Goal: Task Accomplishment & Management: Use online tool/utility

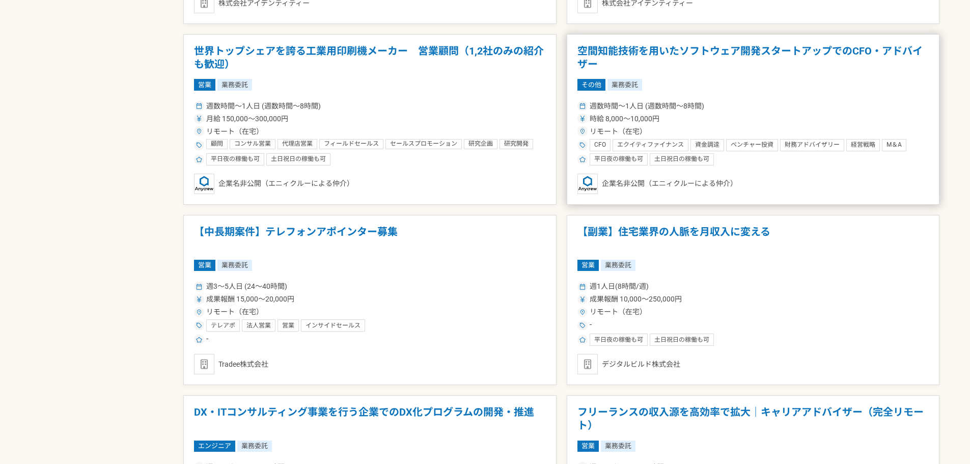
scroll to position [938, 0]
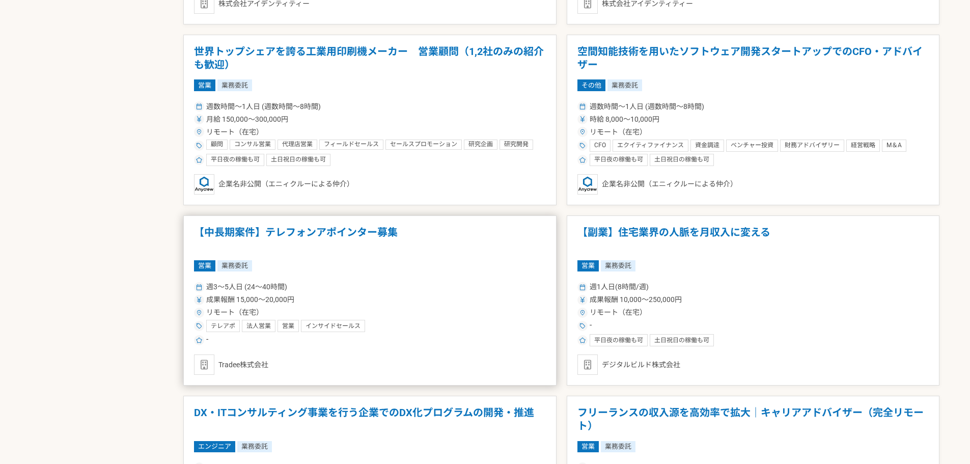
click at [497, 344] on div "-" at bounding box center [370, 340] width 352 height 12
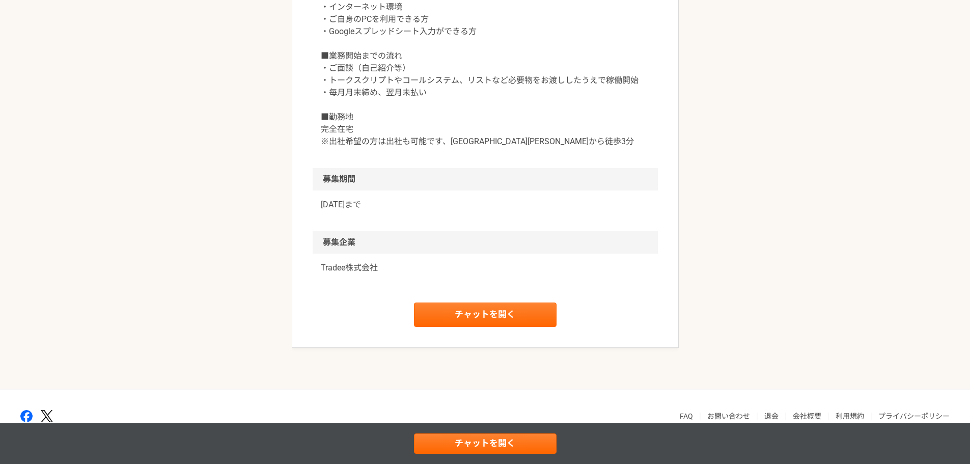
scroll to position [1018, 0]
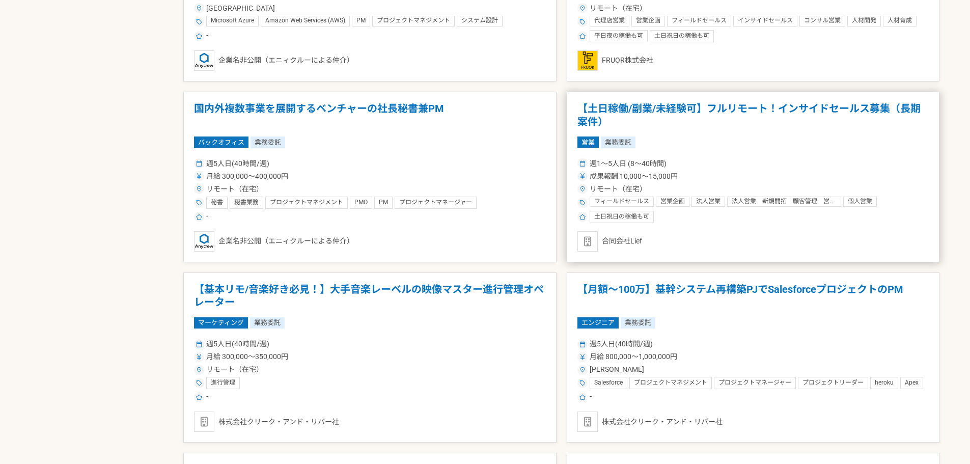
scroll to position [1426, 0]
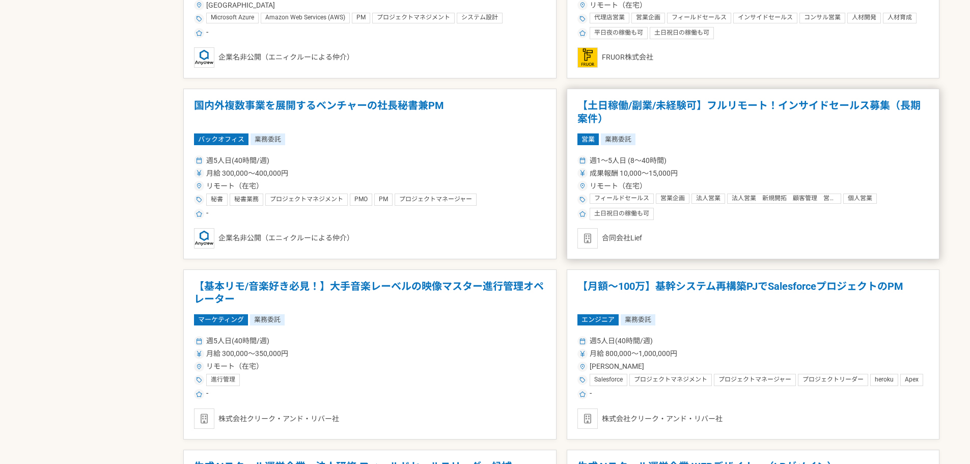
click at [805, 204] on div "フィールドセールス 営業企画 法人営業 法人営業　新規開拓　顧客管理　営業提案 個人営業 BtoBマーケティング 営業 営業事務 営業戦略 代理店営業 インサ…" at bounding box center [760, 199] width 340 height 12
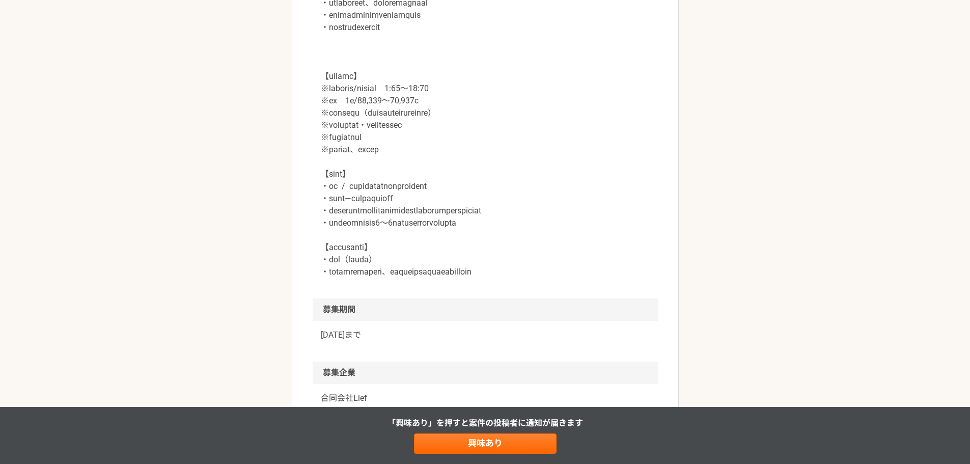
scroll to position [1324, 0]
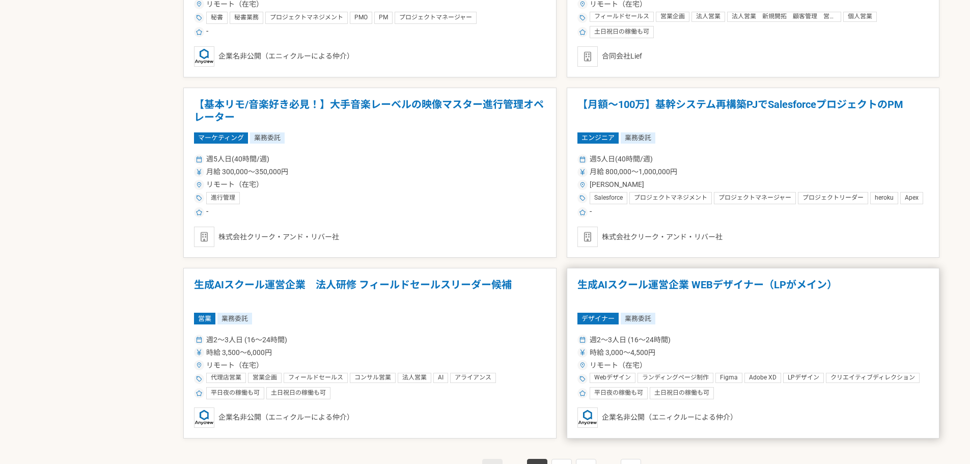
scroll to position [1752, 0]
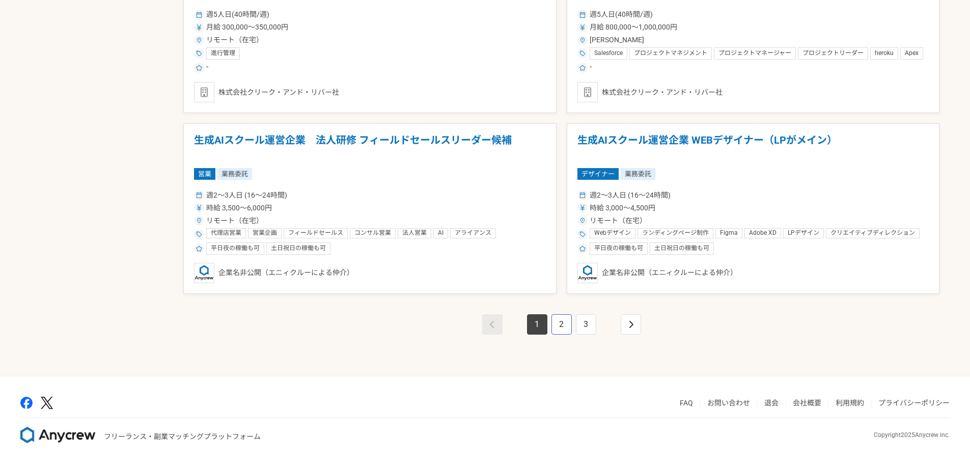
click at [567, 320] on link "2" at bounding box center [561, 324] width 20 height 20
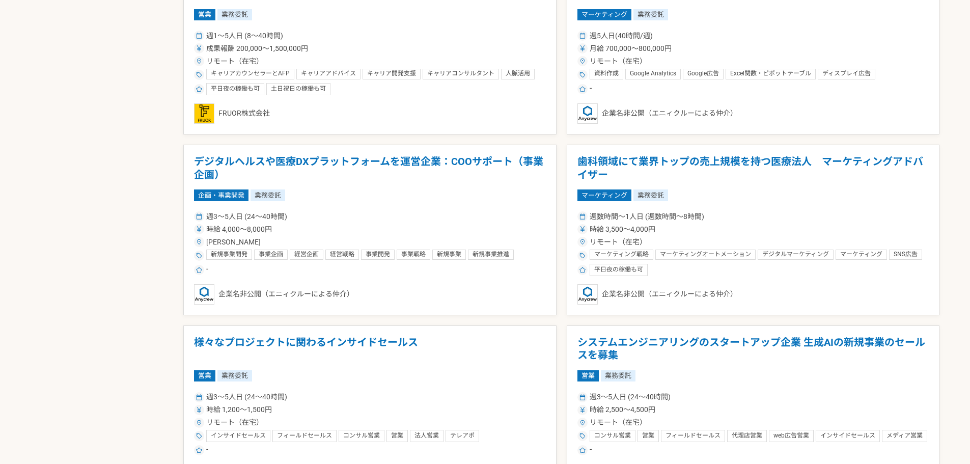
scroll to position [1375, 0]
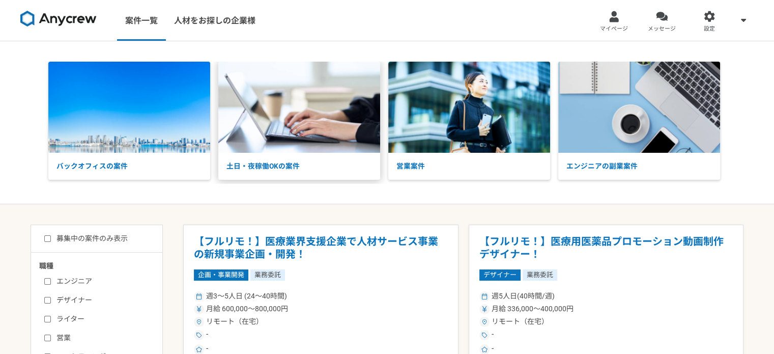
click at [274, 116] on img at bounding box center [299, 107] width 162 height 91
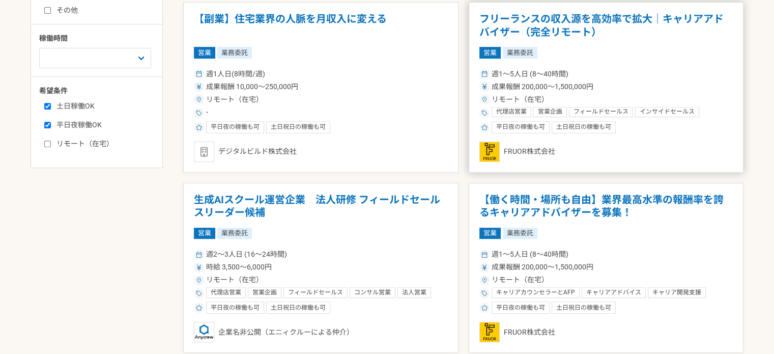
scroll to position [407, 0]
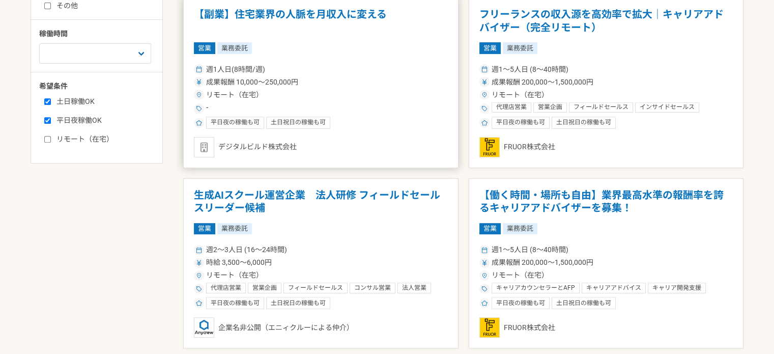
click at [334, 99] on div "リモート（在宅）" at bounding box center [321, 95] width 254 height 11
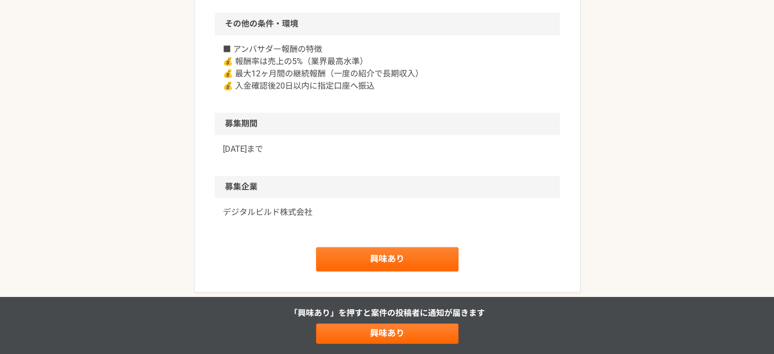
scroll to position [916, 0]
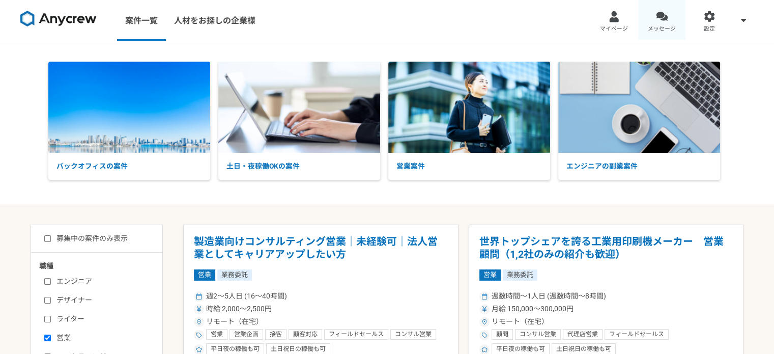
click at [674, 20] on link "メッセージ" at bounding box center [662, 20] width 48 height 41
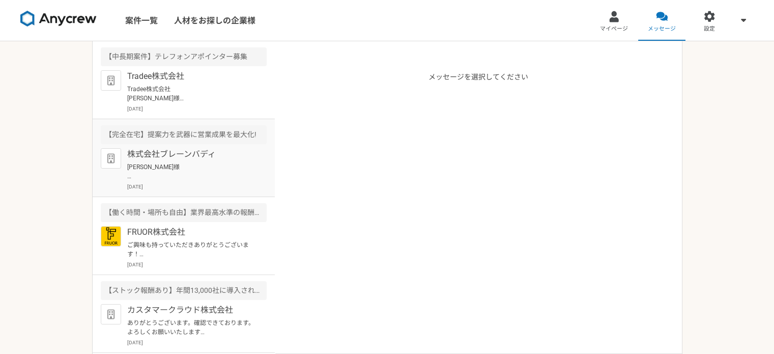
click at [198, 156] on p "株式会社ブレーンバディ" at bounding box center [190, 154] width 126 height 12
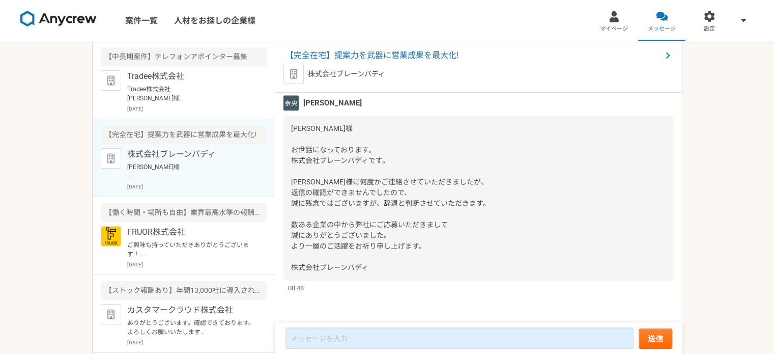
scroll to position [1242, 0]
click at [407, 48] on div "【完全在宅】提案力を武器に営業成果を最大化! 株式会社ブレーンバディ" at bounding box center [478, 66] width 407 height 51
click at [407, 51] on span "【完全在宅】提案力を武器に営業成果を最大化!" at bounding box center [474, 55] width 376 height 12
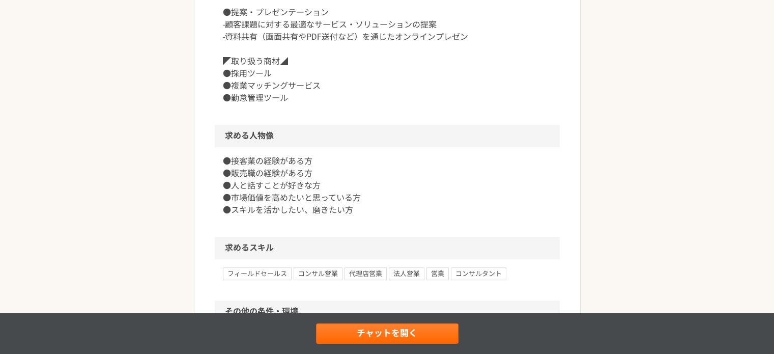
scroll to position [222, 0]
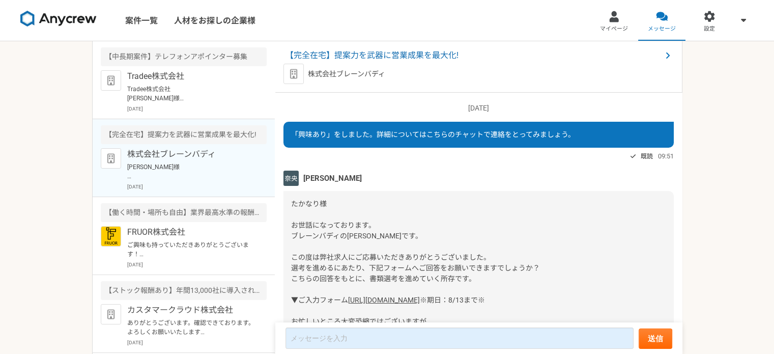
scroll to position [1344, 0]
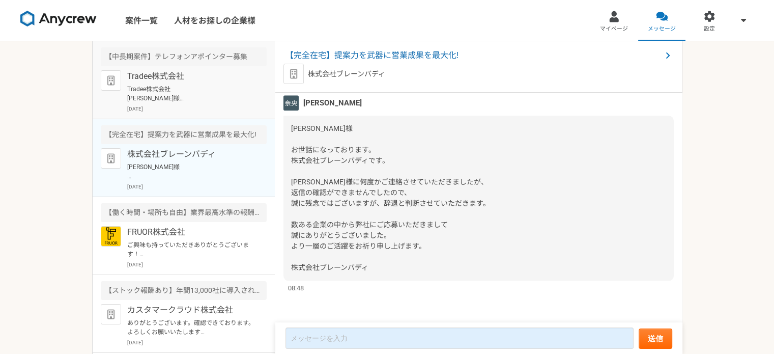
click at [193, 91] on p "Tradee株式会社 [PERSON_NAME]様 お世話になっております。 [PERSON_NAME]です。 リンクの共有ありがとうございます。 当日は何卒…" at bounding box center [190, 94] width 126 height 18
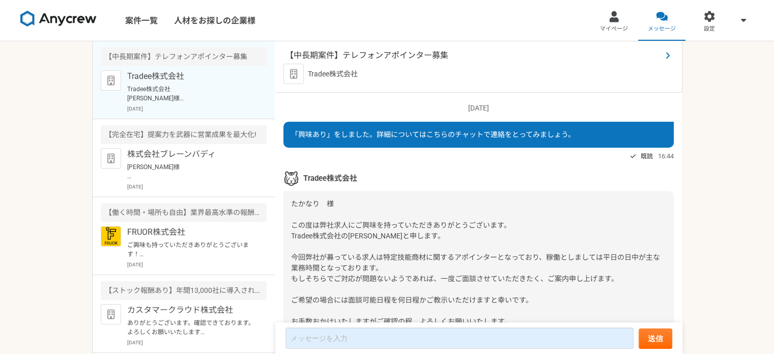
scroll to position [1142, 0]
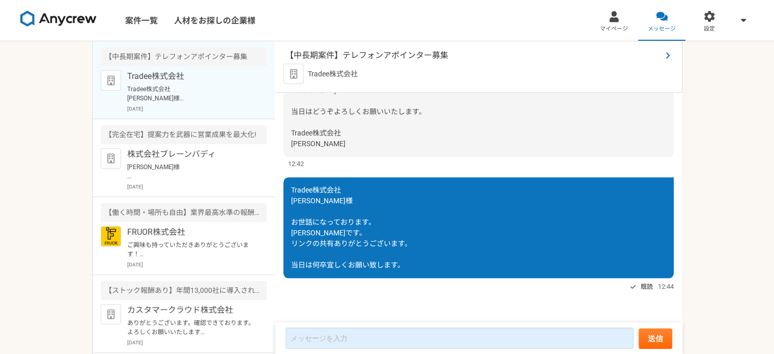
click at [330, 51] on span "【中長期案件】テレフォンアポインター募集" at bounding box center [474, 55] width 376 height 12
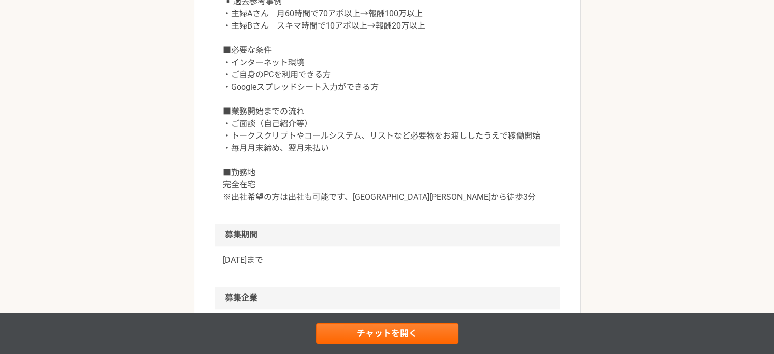
scroll to position [967, 0]
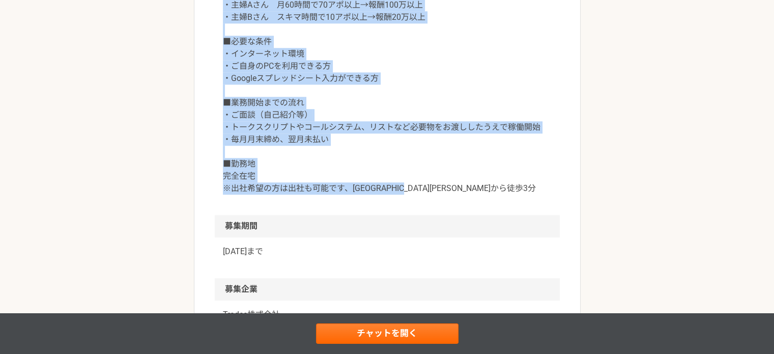
drag, startPoint x: 216, startPoint y: 108, endPoint x: 491, endPoint y: 205, distance: 291.4
copy article "【中長期案件】テレフォンアポインター募集 業務委託 Tradee株式会社 募集職種 営業 希望単価 成果報酬 15,000〜20,000円 稼働時間 週3〜5…"
click at [295, 107] on p "■報酬 1アポ　15,000～20,000円 ※商談実施ベース（たとえ商談が失注しても成果対象です） ▪️過去参考事例 ・主婦Aさん　月60時間で70アポ以上…" at bounding box center [387, 66] width 329 height 257
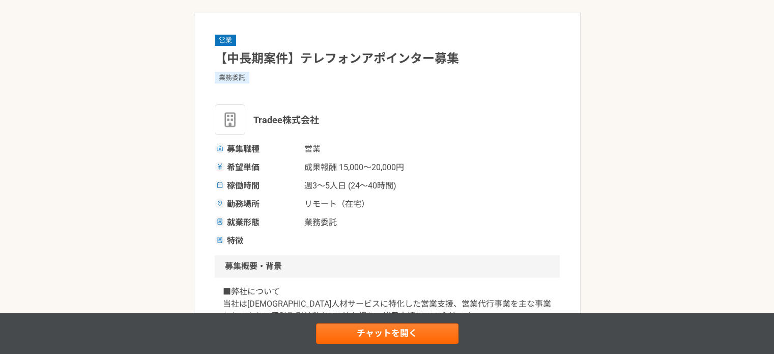
scroll to position [0, 0]
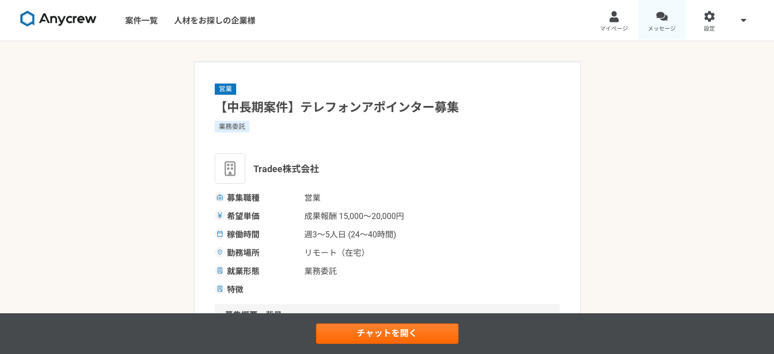
click at [639, 24] on link "メッセージ" at bounding box center [662, 20] width 48 height 41
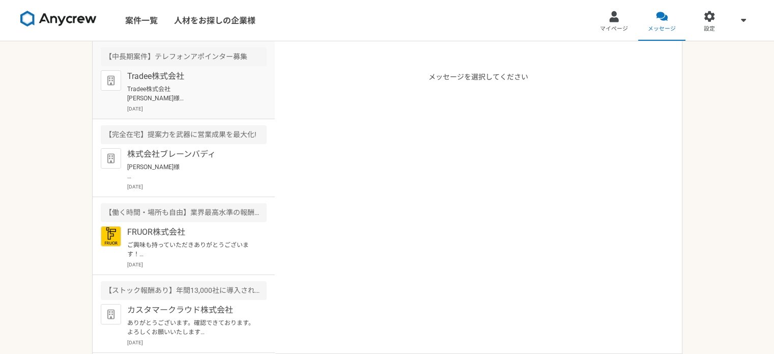
click at [218, 97] on p "Tradee株式会社 樋口様 お世話になっております。 川野です。 リンクの共有ありがとうございます。 当日は何卒宜しくお願い致します。" at bounding box center [190, 94] width 126 height 18
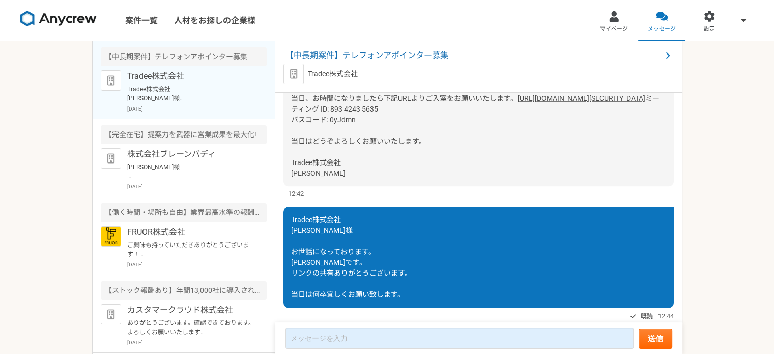
scroll to position [1142, 0]
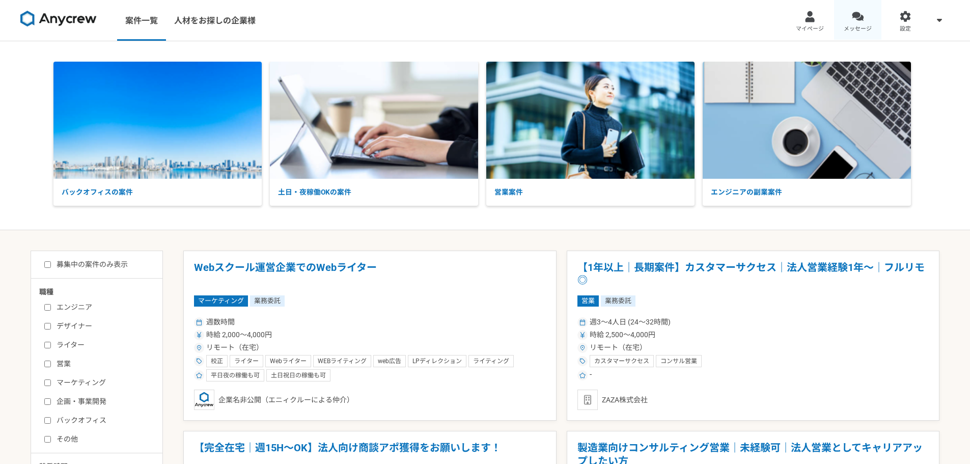
click at [848, 17] on link "メッセージ" at bounding box center [858, 20] width 48 height 41
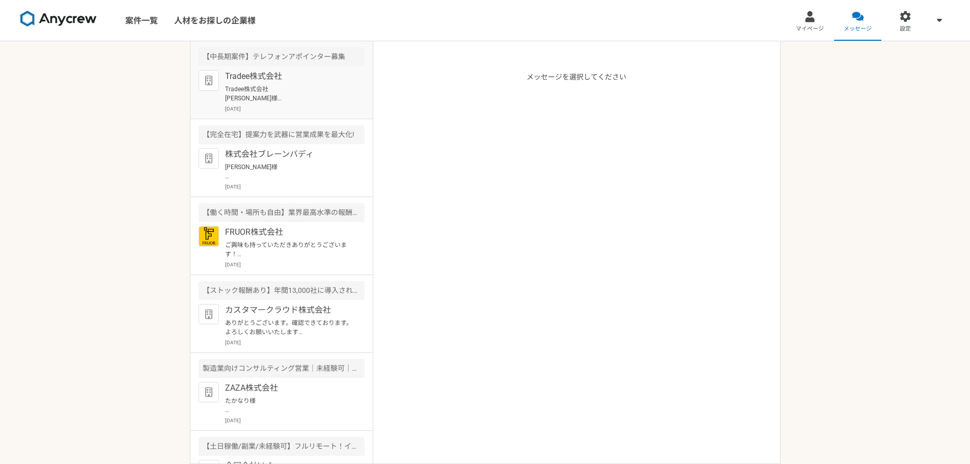
click at [308, 56] on div "【中長期案件】テレフォンアポインター募集" at bounding box center [282, 56] width 166 height 19
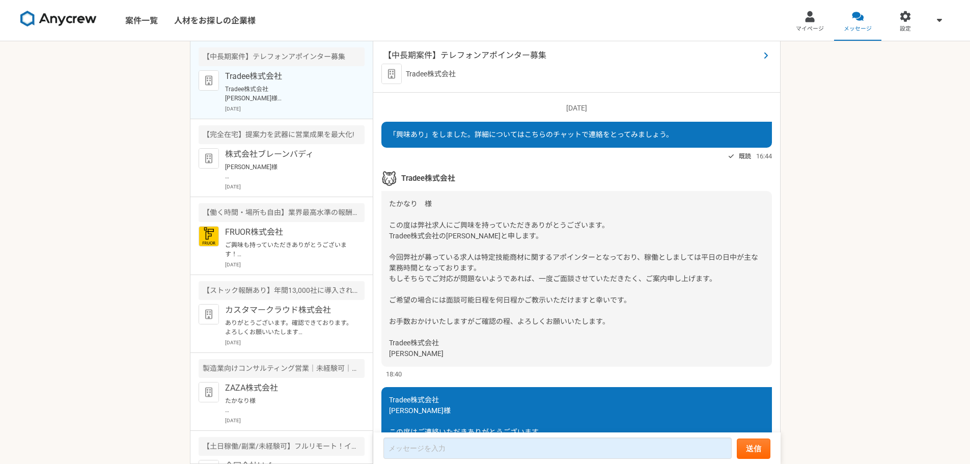
scroll to position [1034, 0]
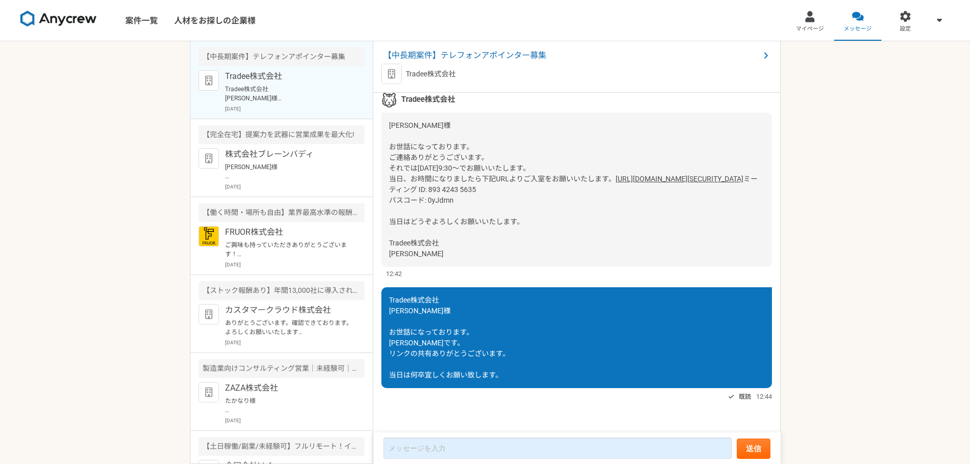
click at [503, 47] on div "【中長期案件】テレフォンアポインター募集 Tradee株式会社" at bounding box center [576, 66] width 407 height 51
click at [501, 55] on span "【中長期案件】テレフォンアポインター募集" at bounding box center [571, 55] width 376 height 12
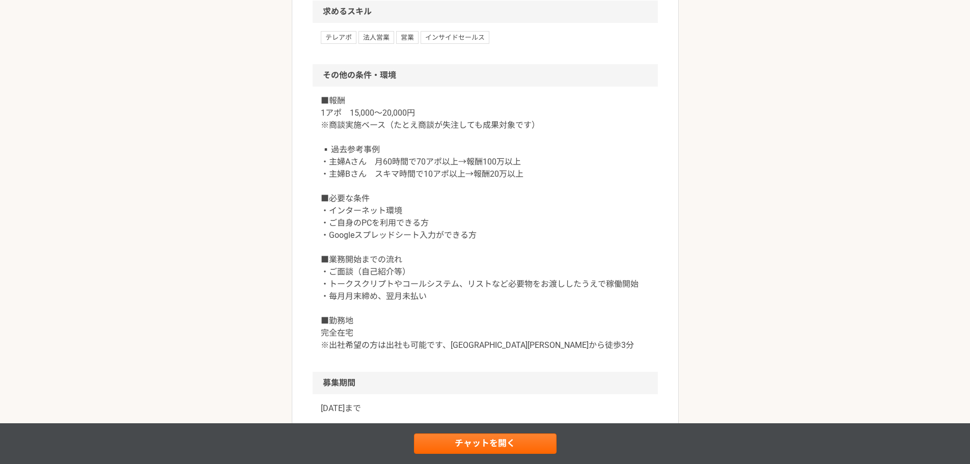
scroll to position [815, 0]
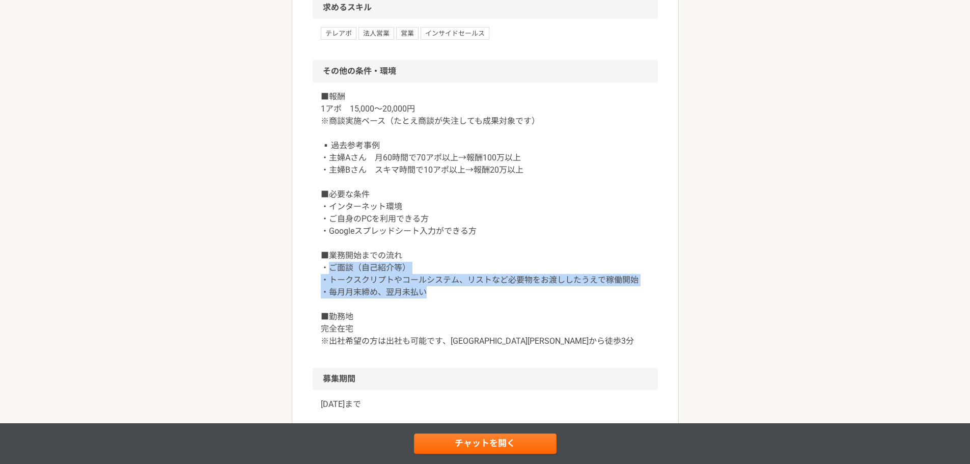
drag, startPoint x: 326, startPoint y: 277, endPoint x: 605, endPoint y: 309, distance: 280.7
click at [605, 309] on p "■報酬 1アポ　15,000～20,000円 ※商談実施ベース（たとえ商談が失注しても成果対象です） ▪️過去参考事例 ・主婦Aさん　月60時間で70アポ以上…" at bounding box center [485, 219] width 329 height 257
copy p "ご面談（自己紹介等） ・トークスクリプトやコールシステム、リストなど必要物をお渡ししたうえで稼働開始 ・毎月月末締め、翌月未払い"
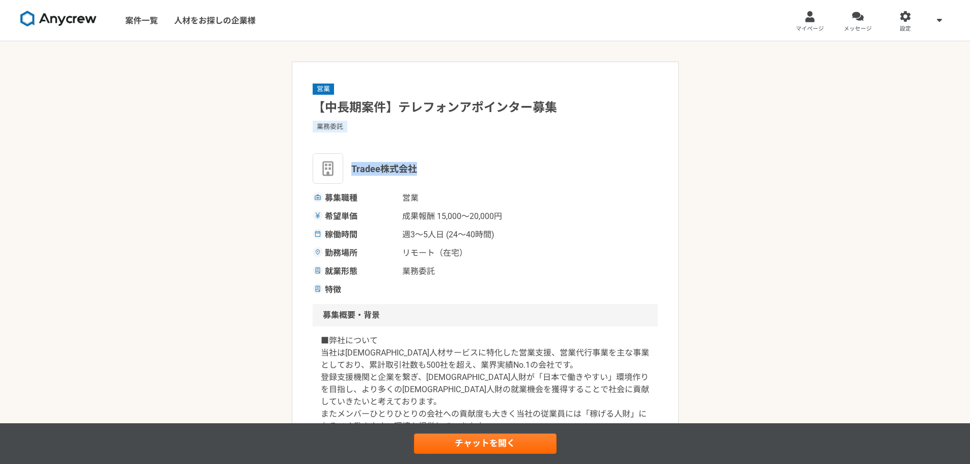
drag, startPoint x: 350, startPoint y: 170, endPoint x: 422, endPoint y: 164, distance: 71.5
click at [422, 164] on div "Tradee株式会社" at bounding box center [485, 168] width 345 height 31
copy span "Tradee株式会社"
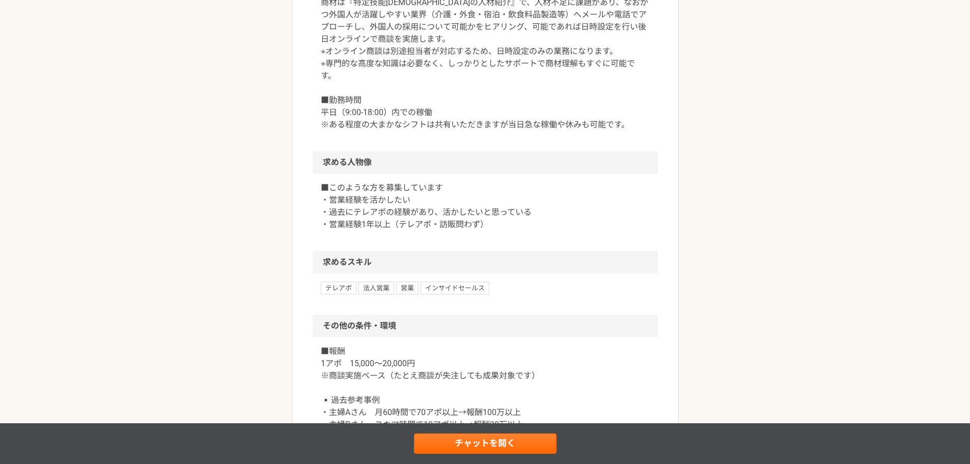
scroll to position [866, 0]
